Goal: Use online tool/utility: Utilize a website feature to perform a specific function

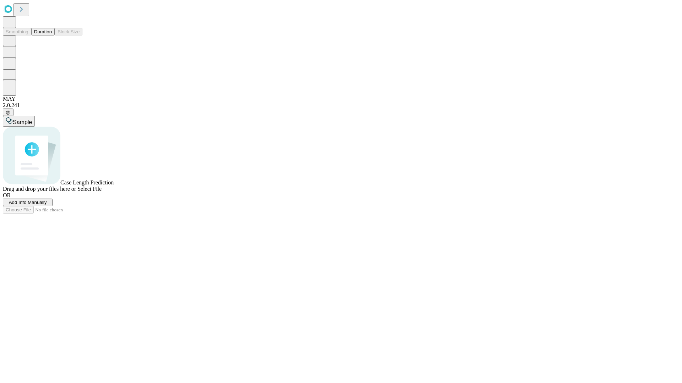
click at [52, 36] on button "Duration" at bounding box center [42, 31] width 23 height 7
click at [32, 119] on span "Sample" at bounding box center [22, 122] width 19 height 6
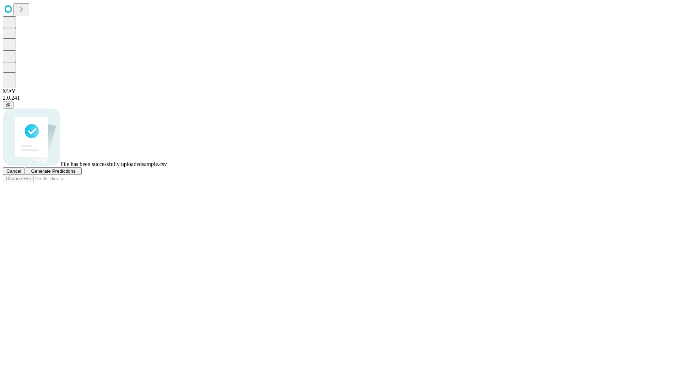
click at [75, 174] on span "Generate Predictions" at bounding box center [53, 171] width 44 height 5
